Goal: Task Accomplishment & Management: Use online tool/utility

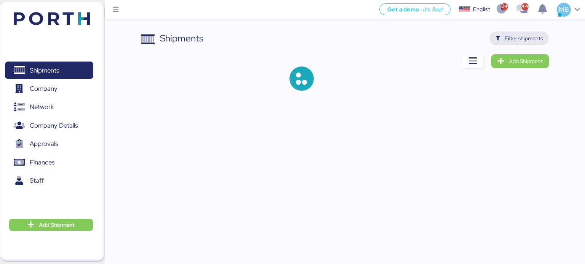
click at [525, 35] on span "Filter shipments" at bounding box center [523, 38] width 38 height 9
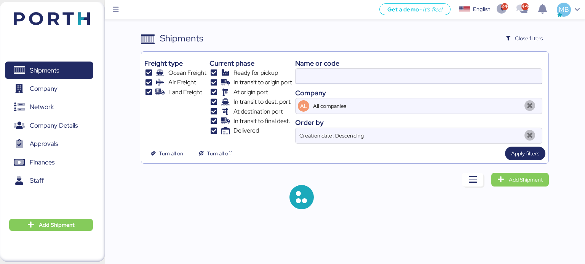
type input "O0052018"
drag, startPoint x: 359, startPoint y: 76, endPoint x: 241, endPoint y: 73, distance: 117.6
click at [241, 73] on div "Freight type Ocean Freight Air Freight Land Freight Current phase Ready for pic…" at bounding box center [344, 99] width 401 height 89
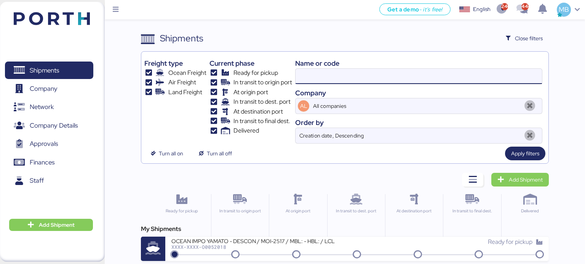
paste input "O0051988"
type input "O0051988"
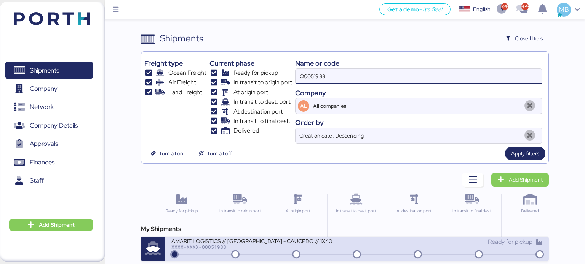
click at [323, 242] on div "AMARIT LOGISTICS // [GEOGRAPHIC_DATA] - CAUCEDO // 1X40" at bounding box center [262, 241] width 183 height 6
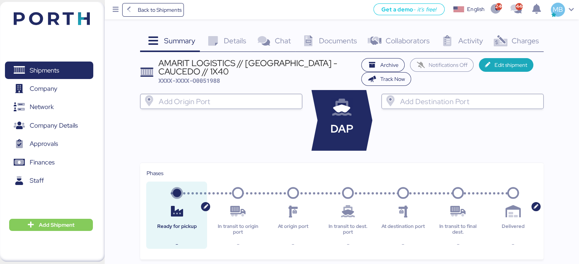
click at [536, 39] on span "Charges" at bounding box center [524, 41] width 27 height 10
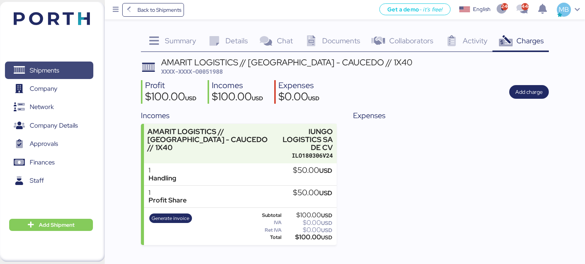
click at [61, 68] on span "Shipments" at bounding box center [49, 70] width 82 height 11
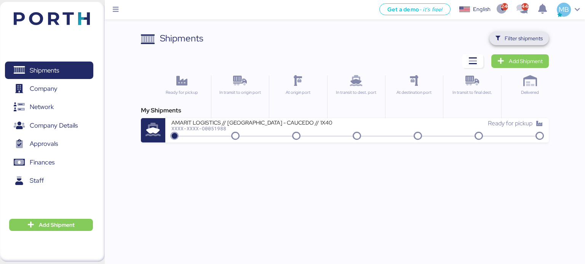
click at [527, 39] on span "Filter shipments" at bounding box center [523, 38] width 38 height 9
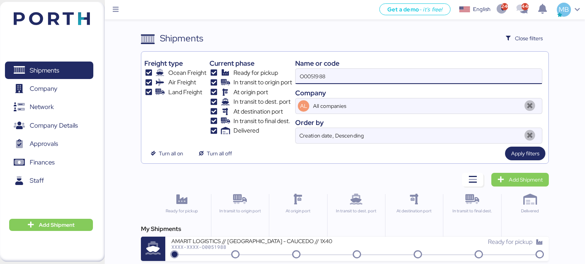
drag, startPoint x: 358, startPoint y: 75, endPoint x: 244, endPoint y: 58, distance: 115.5
click at [244, 58] on div "Freight type Ocean Freight Air Freight Land Freight Current phase Ready for pic…" at bounding box center [344, 99] width 401 height 89
paste input "O0051896"
type input "O0051896"
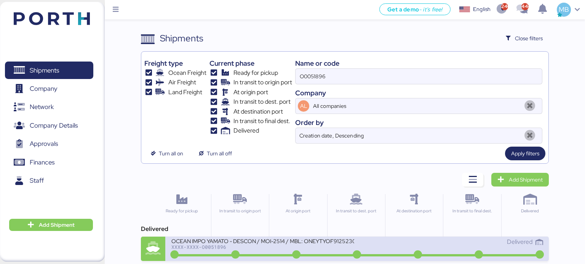
click at [312, 248] on div "XXXX-XXXX-O0051896" at bounding box center [262, 247] width 183 height 5
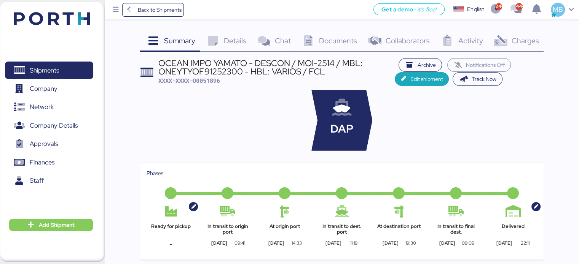
click at [534, 41] on span "Charges" at bounding box center [524, 41] width 27 height 10
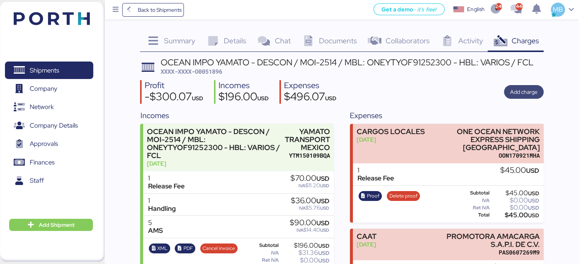
click at [526, 98] on span "Add charge" at bounding box center [524, 92] width 40 height 14
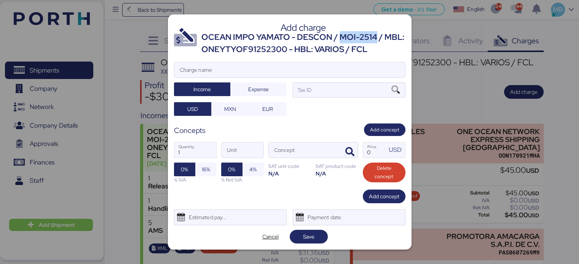
drag, startPoint x: 340, startPoint y: 38, endPoint x: 374, endPoint y: 38, distance: 34.6
click at [374, 38] on div "OCEAN IMPO YAMATO - DESCON / MOI-2514 / MBL: ONEYTYOF91252300 - HBL: VARIOS / F…" at bounding box center [303, 43] width 204 height 25
copy div "MOI-2514"
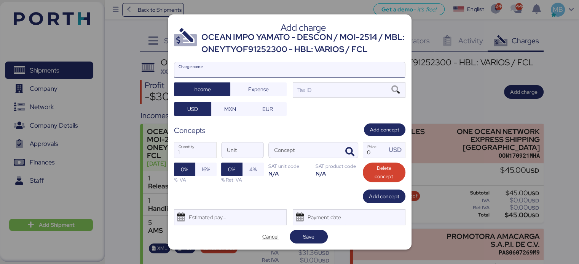
click at [253, 72] on input "Charge name" at bounding box center [289, 69] width 231 height 15
paste input "MOI-2514"
type input "DEMORAS MOI-2514"
click at [319, 92] on div "Tax ID" at bounding box center [349, 90] width 113 height 15
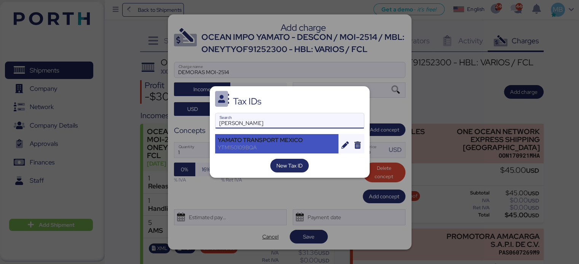
type input "[PERSON_NAME]"
click at [287, 141] on div "YAMATO TRANSPORT MEXICO" at bounding box center [277, 140] width 118 height 7
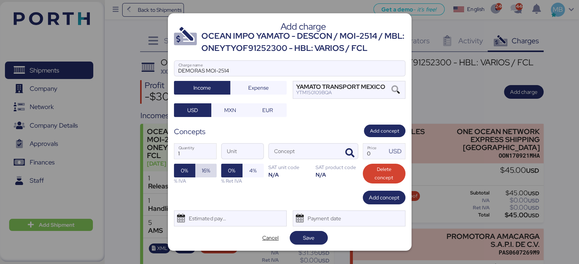
click at [213, 170] on span "16%" at bounding box center [205, 171] width 21 height 14
click at [350, 155] on icon "button" at bounding box center [349, 153] width 9 height 9
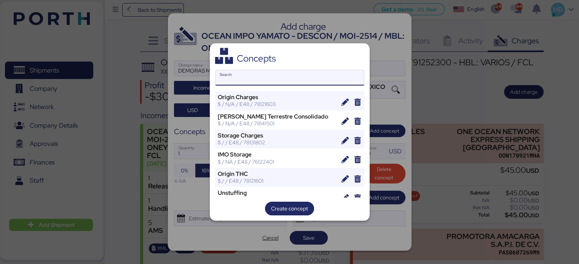
click at [267, 83] on input "Search" at bounding box center [289, 77] width 148 height 15
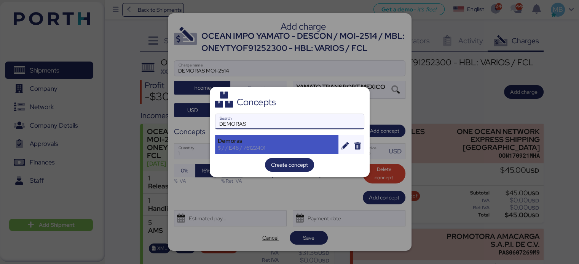
type input "DEMORAS"
click at [260, 145] on div "$ / / E48 / 76122401" at bounding box center [277, 148] width 118 height 7
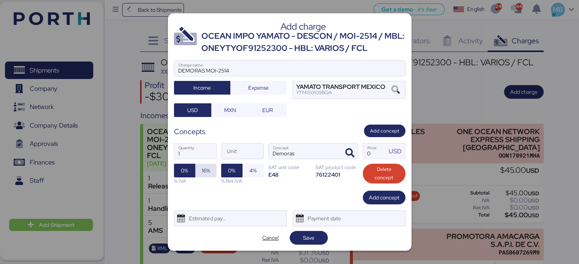
click at [207, 170] on span "16%" at bounding box center [206, 170] width 8 height 9
click at [370, 152] on input "Price USD" at bounding box center [375, 151] width 24 height 15
type input "1"
click at [311, 236] on span "Save" at bounding box center [308, 238] width 11 height 9
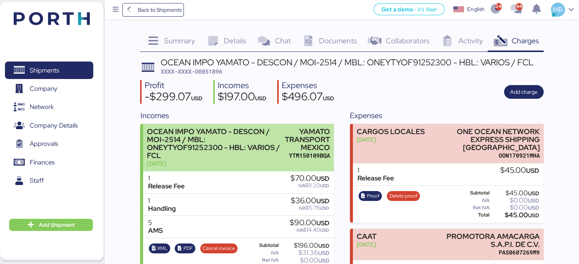
click at [262, 136] on div "OCEAN IMPO YAMATO - DESCON / MOI-2514 / MBL: ONEYTYOF91252300 - HBL: VARIOS / F…" at bounding box center [214, 144] width 134 height 32
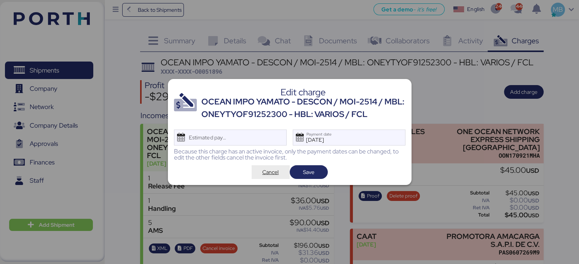
click at [271, 171] on span "Cancel" at bounding box center [270, 172] width 16 height 9
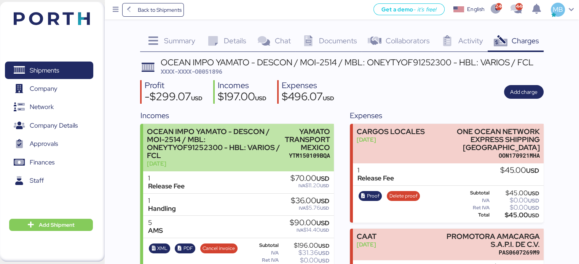
scroll to position [149, 0]
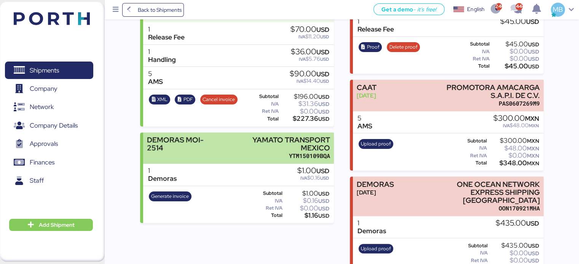
click at [236, 152] on div "YTM150109BQA" at bounding box center [276, 156] width 107 height 8
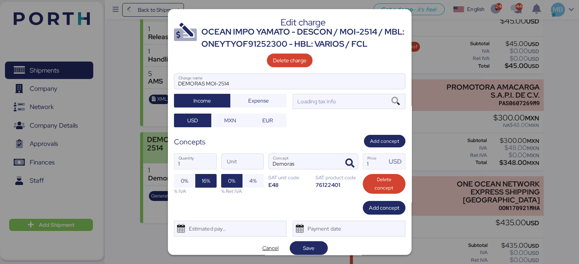
scroll to position [0, 0]
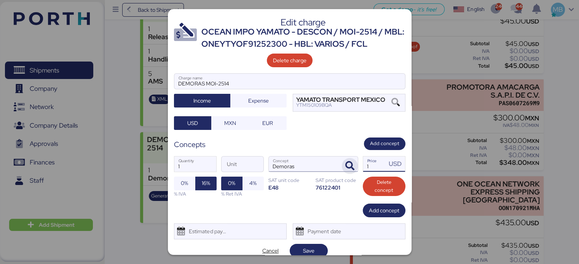
drag, startPoint x: 361, startPoint y: 164, endPoint x: 338, endPoint y: 162, distance: 22.5
click at [338, 162] on div "1 Quantity Unit Demoras Concept 1 Price USD 0% 16% % IVA 0% 4% % Ret IVA SAT un…" at bounding box center [289, 177] width 231 height 54
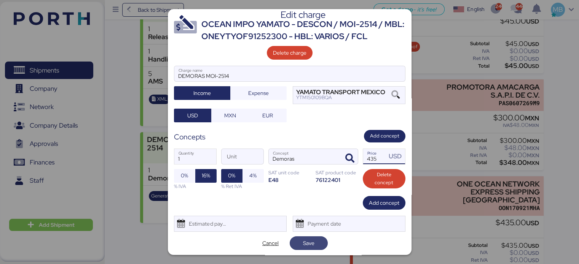
type input "435"
click at [308, 242] on span "Save" at bounding box center [308, 243] width 11 height 9
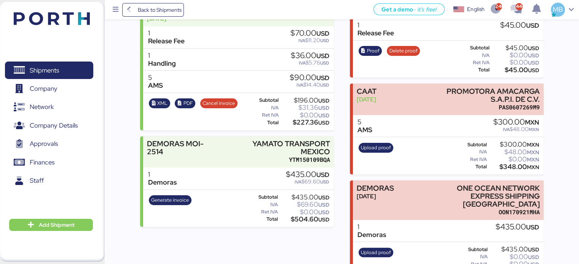
scroll to position [149, 0]
